Goal: Information Seeking & Learning: Compare options

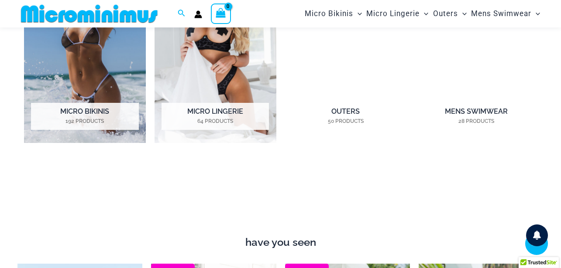
scroll to position [685, 0]
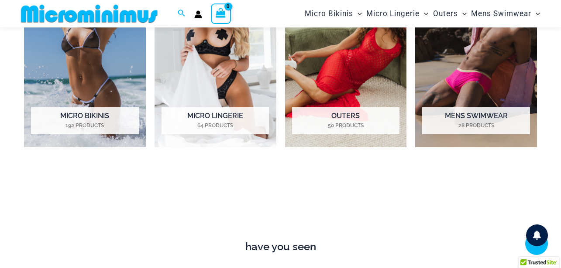
type input "**********"
click at [99, 115] on h2 "Micro Bikinis 192 Products" at bounding box center [84, 120] width 107 height 27
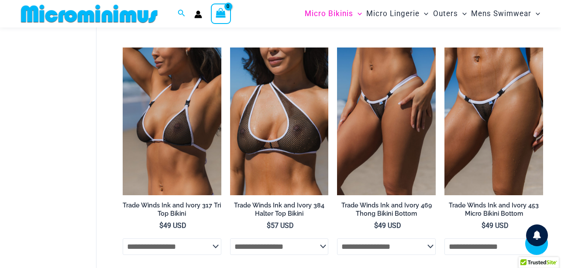
scroll to position [740, 0]
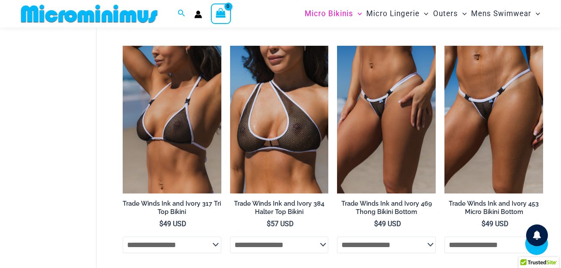
type input "**********"
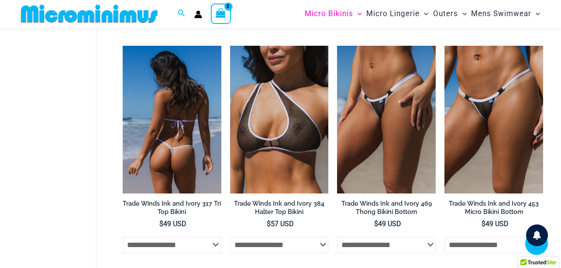
click at [189, 145] on img at bounding box center [172, 120] width 99 height 148
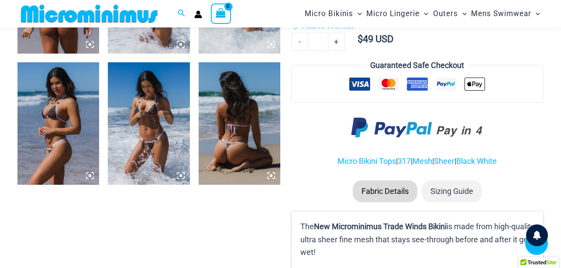
scroll to position [537, 0]
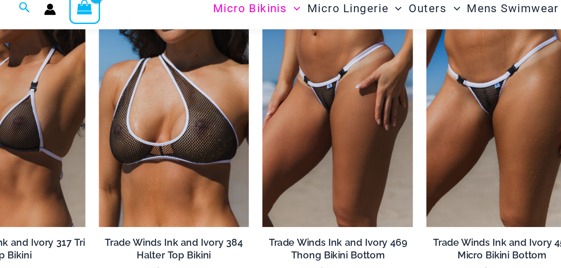
scroll to position [771, 0]
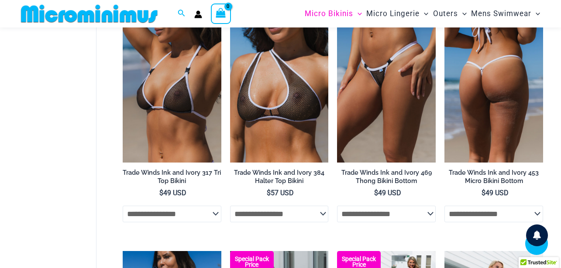
click at [484, 128] on img at bounding box center [493, 89] width 99 height 148
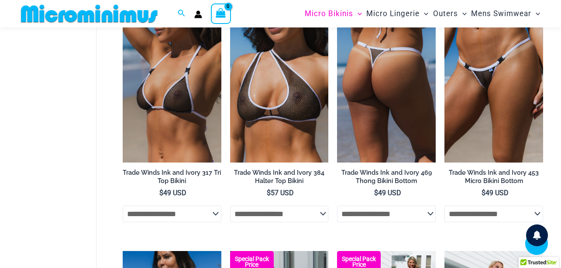
click at [400, 133] on img at bounding box center [386, 89] width 99 height 148
click at [390, 148] on img at bounding box center [386, 89] width 99 height 148
click at [386, 156] on img at bounding box center [386, 89] width 99 height 148
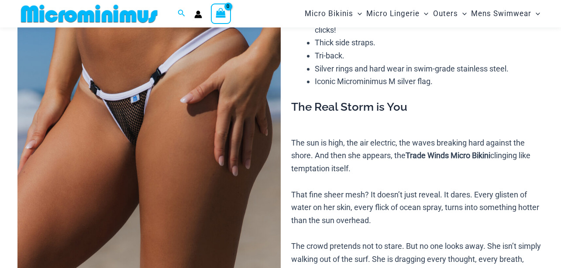
scroll to position [75, 0]
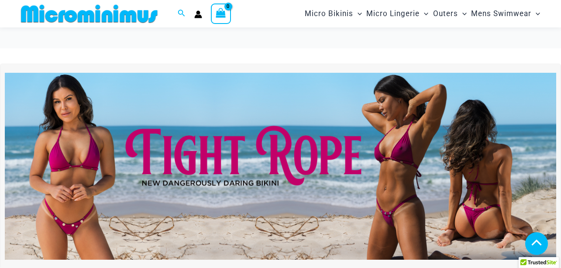
type input "**********"
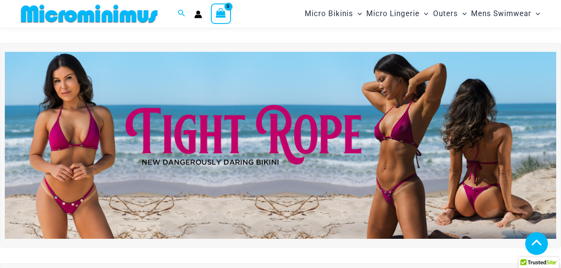
scroll to position [641, 0]
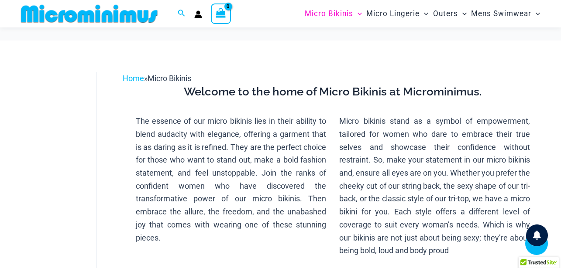
type input "**********"
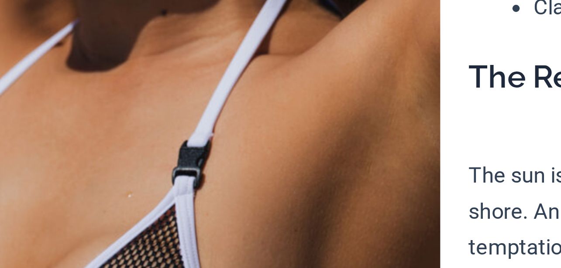
scroll to position [64, 0]
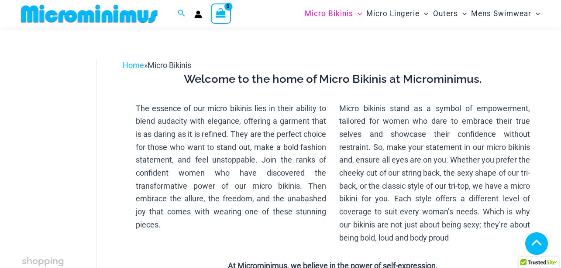
scroll to position [539, 0]
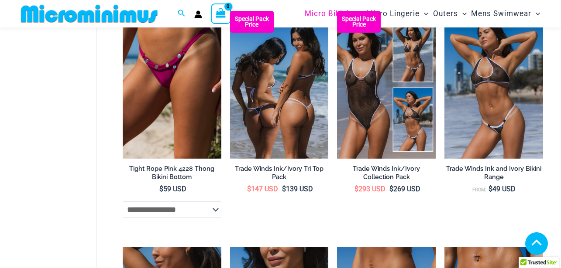
click at [277, 134] on img at bounding box center [279, 85] width 99 height 148
click at [305, 147] on img at bounding box center [279, 85] width 99 height 148
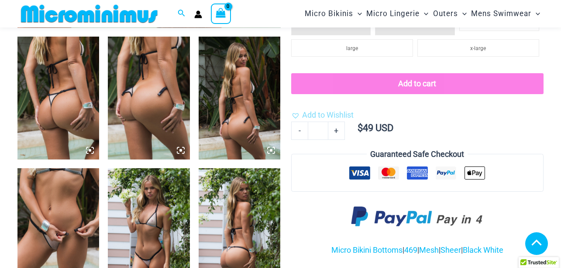
scroll to position [433, 0]
click at [152, 107] on img at bounding box center [149, 98] width 82 height 123
click at [183, 148] on icon at bounding box center [181, 151] width 8 height 8
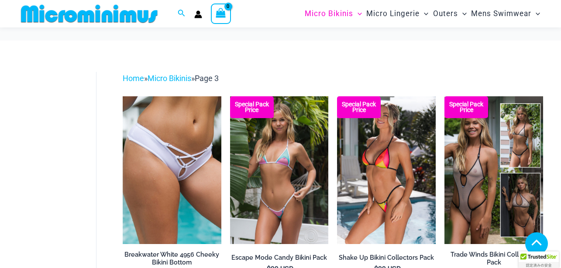
scroll to position [541, 0]
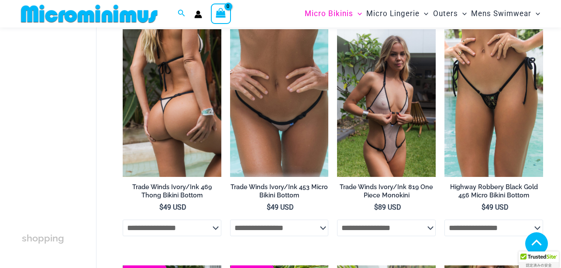
click at [189, 177] on img at bounding box center [172, 103] width 99 height 148
click at [180, 177] on img at bounding box center [172, 103] width 99 height 148
click at [178, 177] on img at bounding box center [172, 103] width 99 height 148
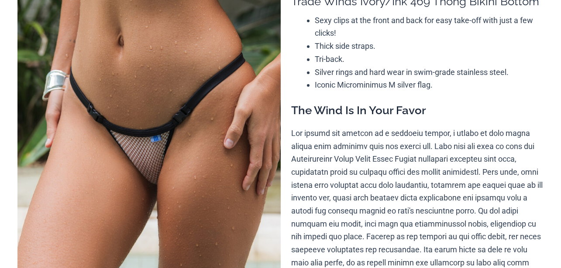
scroll to position [124, 0]
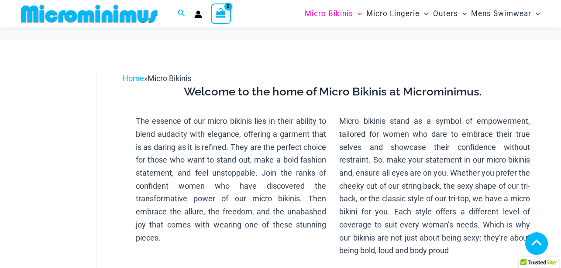
scroll to position [798, 0]
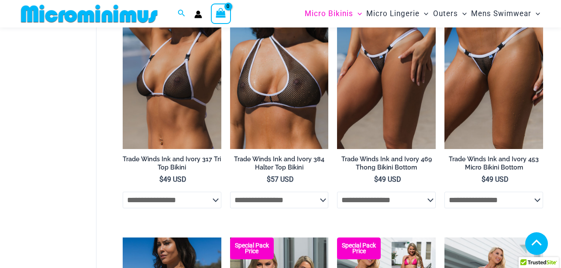
type input "**********"
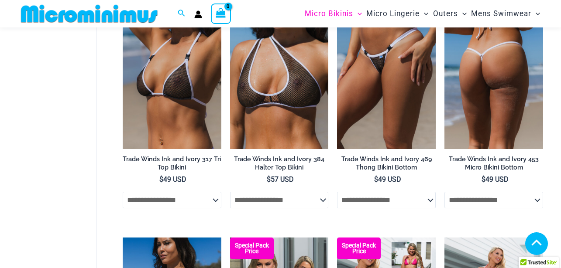
click at [499, 132] on img at bounding box center [493, 75] width 99 height 148
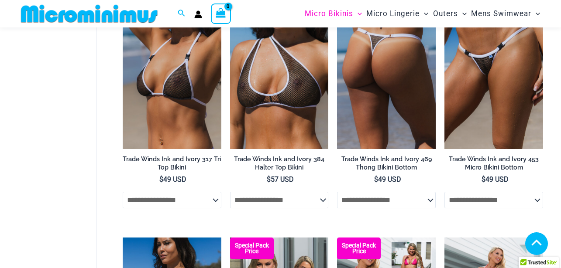
click at [395, 142] on img at bounding box center [386, 75] width 99 height 148
click at [401, 144] on img at bounding box center [386, 75] width 99 height 148
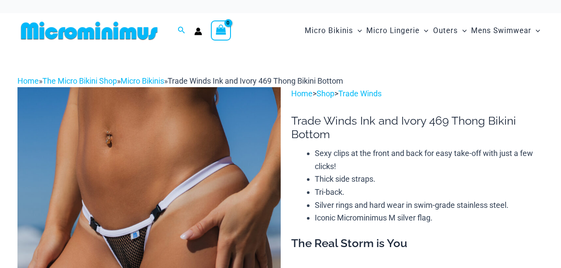
scroll to position [320, 0]
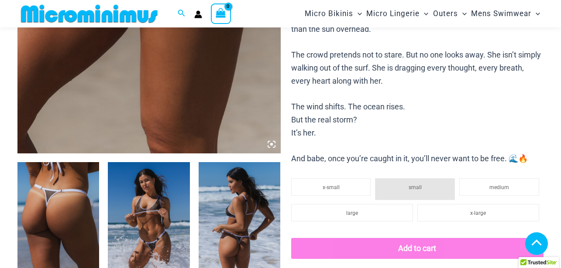
type input "**********"
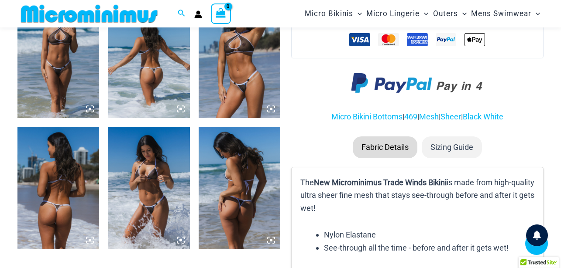
scroll to position [599, 0]
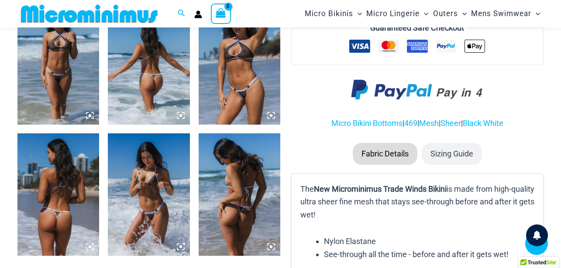
click at [274, 117] on icon at bounding box center [271, 116] width 8 height 8
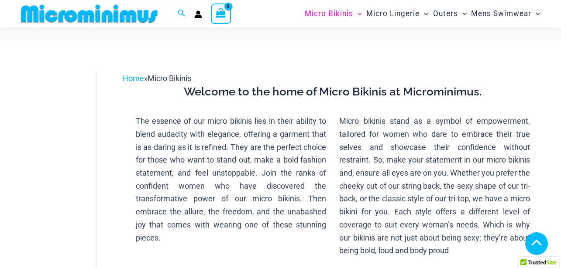
scroll to position [608, 0]
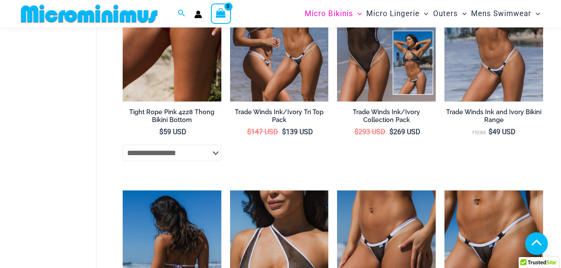
click at [174, 191] on img at bounding box center [172, 265] width 99 height 148
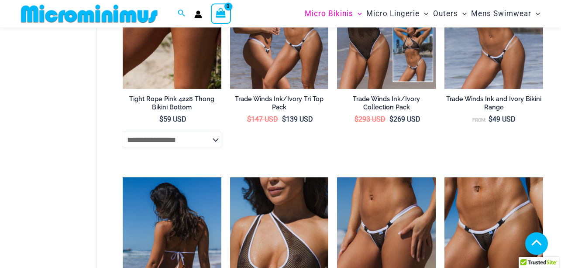
scroll to position [777, 0]
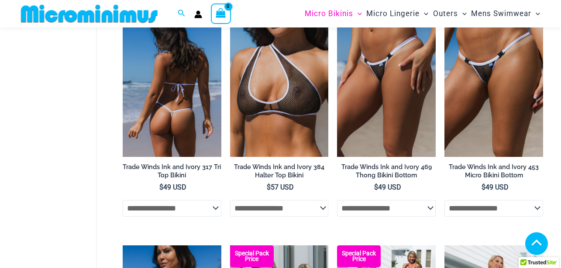
click at [191, 140] on img at bounding box center [172, 83] width 99 height 148
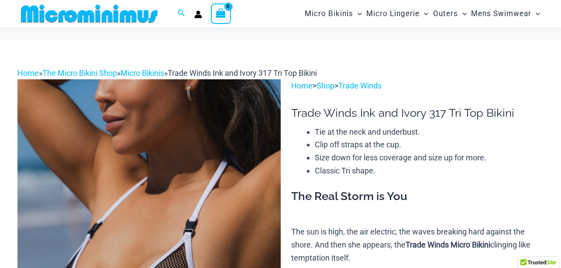
scroll to position [107, 0]
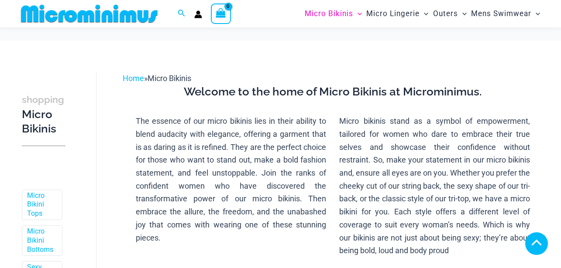
scroll to position [907, 0]
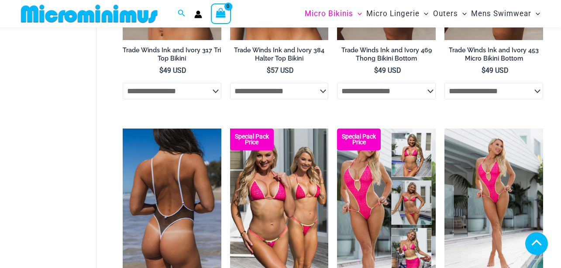
click at [171, 173] on img at bounding box center [172, 203] width 99 height 148
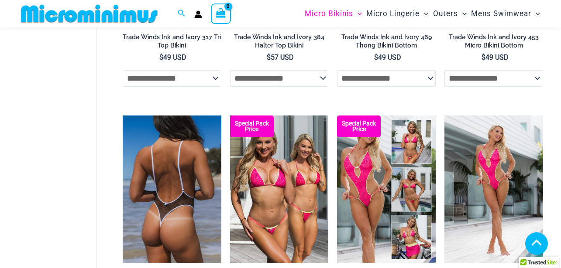
scroll to position [956, 0]
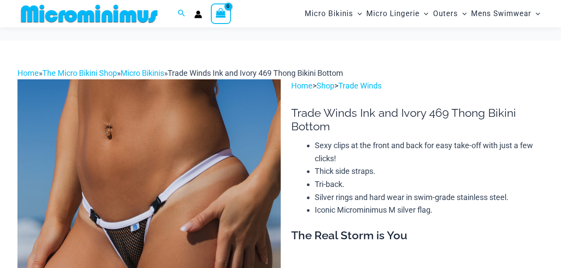
scroll to position [89, 0]
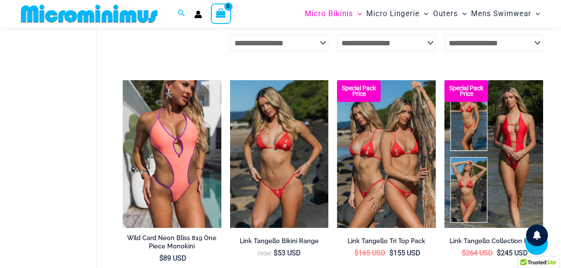
scroll to position [1889, 0]
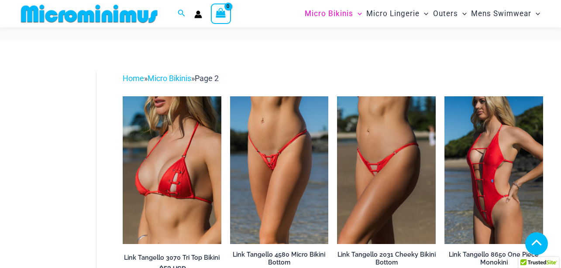
scroll to position [1583, 0]
